Goal: Task Accomplishment & Management: Manage account settings

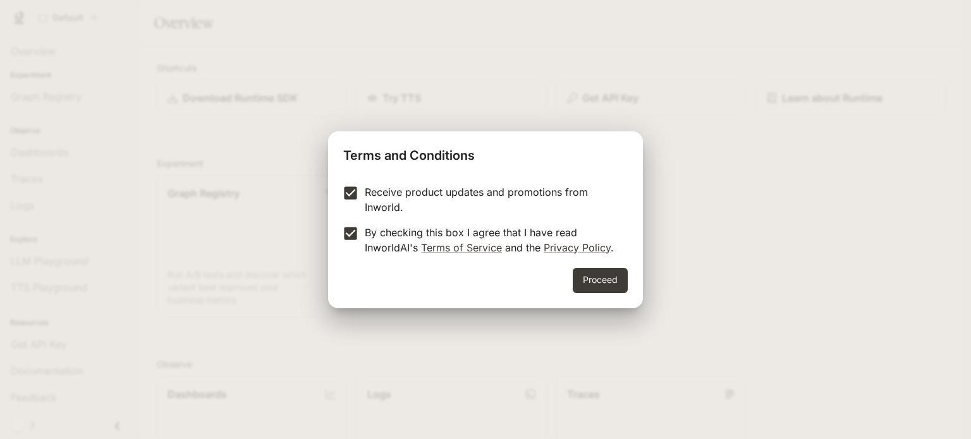
click at [353, 205] on label "Receive product updates and promotions from Inworld." at bounding box center [476, 200] width 281 height 30
click at [594, 276] on button "Proceed" at bounding box center [600, 280] width 55 height 25
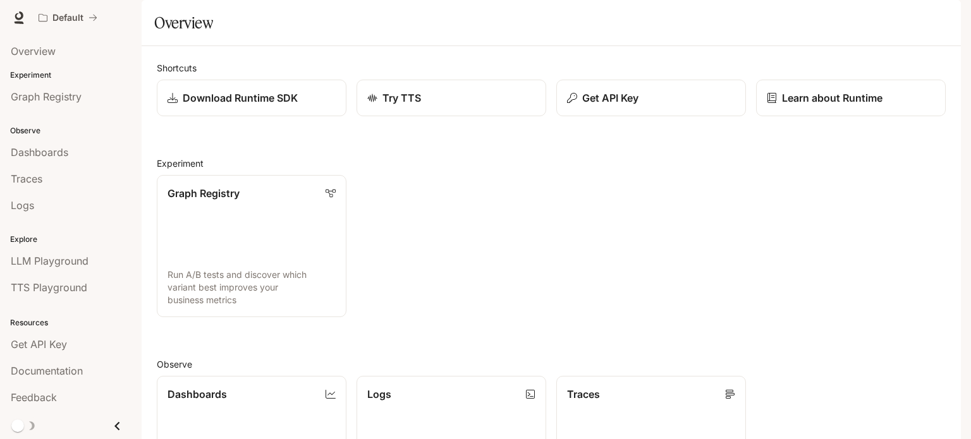
click at [946, 16] on img "button" at bounding box center [943, 18] width 18 height 18
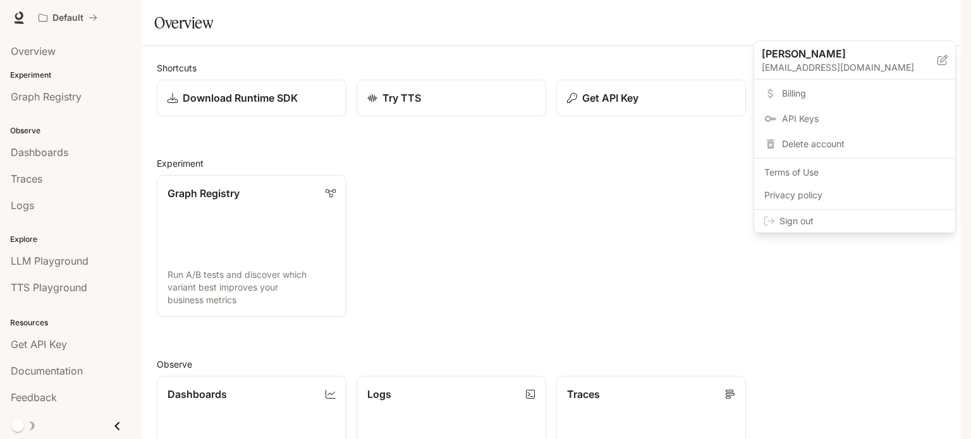
click at [786, 94] on span "Billing" at bounding box center [863, 93] width 163 height 13
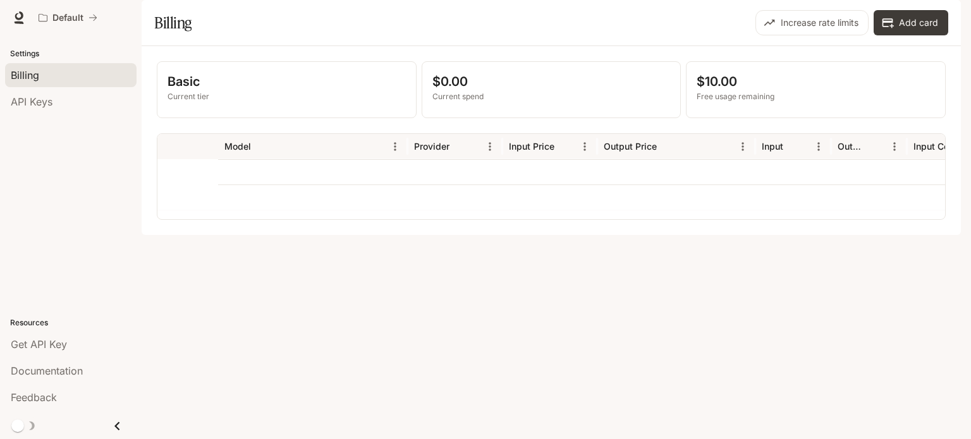
scroll to position [0, 246]
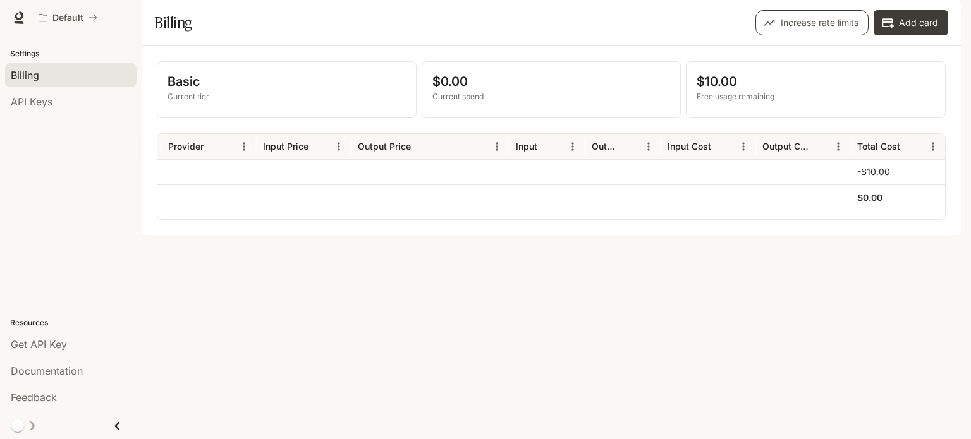
click at [839, 35] on button "Increase rate limits" at bounding box center [811, 22] width 113 height 25
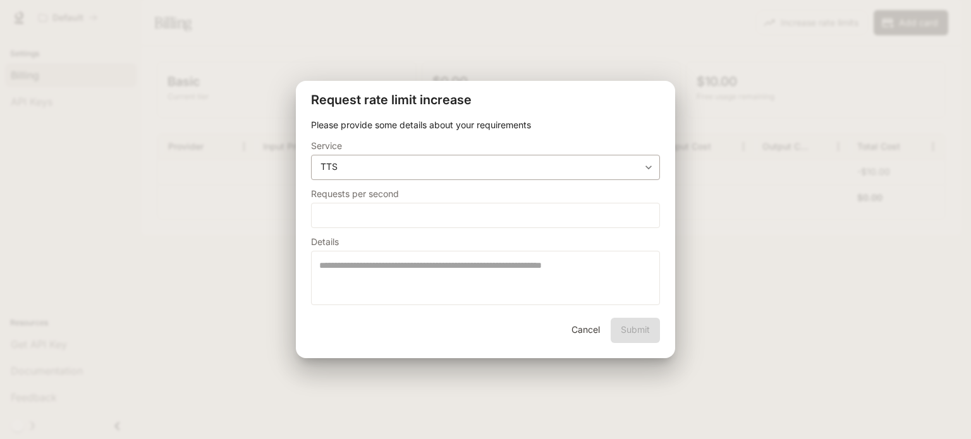
click at [482, 171] on body "**********" at bounding box center [485, 219] width 971 height 439
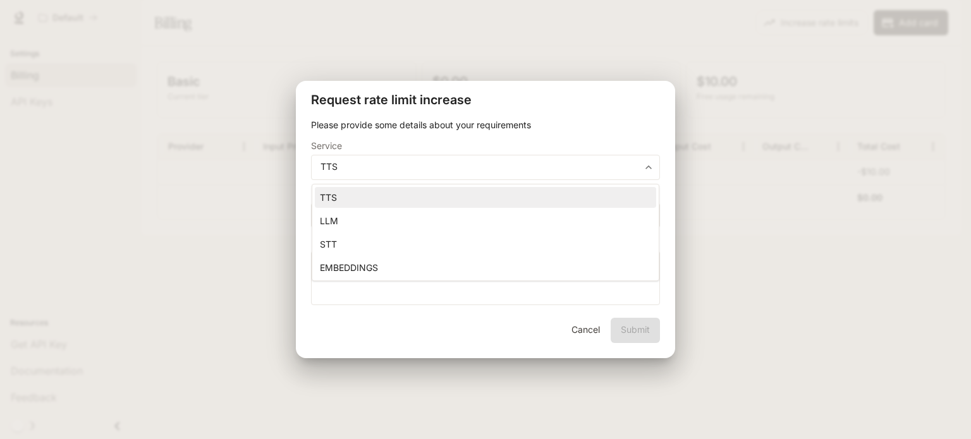
click at [372, 315] on div at bounding box center [485, 219] width 971 height 439
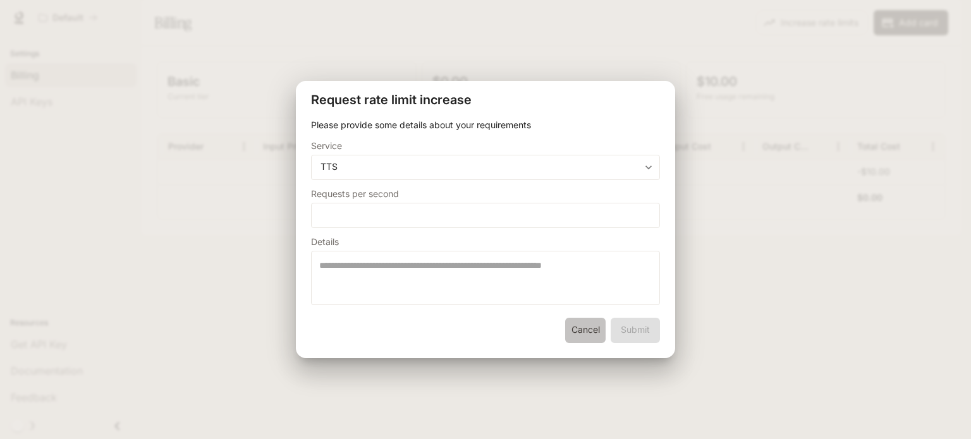
click at [588, 333] on button "Cancel" at bounding box center [585, 330] width 40 height 25
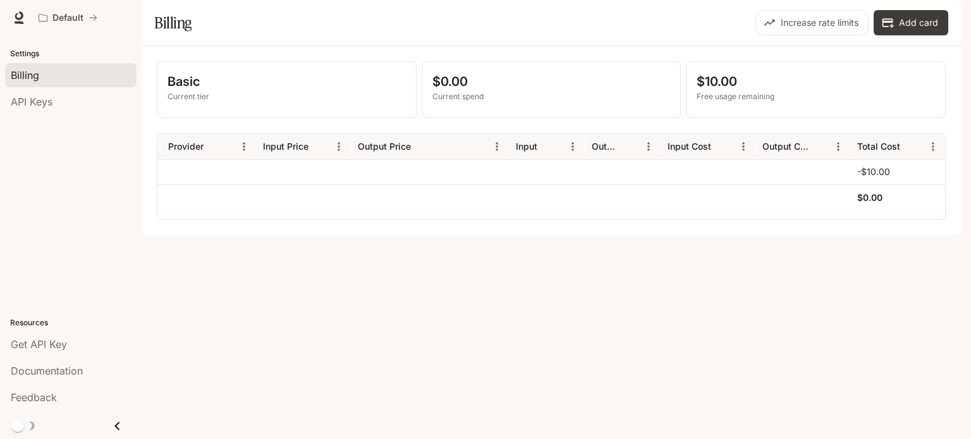
click at [736, 118] on div "$10.00 Free usage remaining" at bounding box center [815, 90] width 259 height 56
click at [918, 35] on button "Add card" at bounding box center [910, 22] width 75 height 25
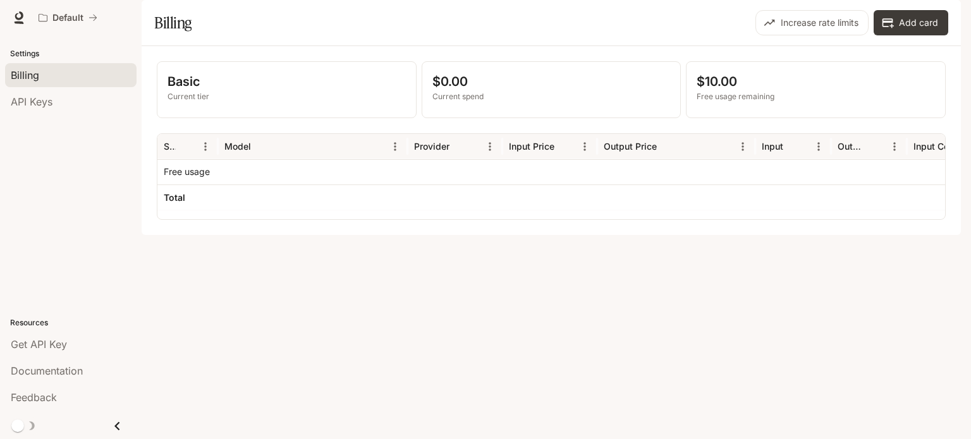
drag, startPoint x: 323, startPoint y: 253, endPoint x: 784, endPoint y: 253, distance: 461.4
click at [784, 220] on div "Service Model Provider Input Price Output Price Input Output Input Cost Output …" at bounding box center [551, 176] width 789 height 87
